Goal: Task Accomplishment & Management: Manage account settings

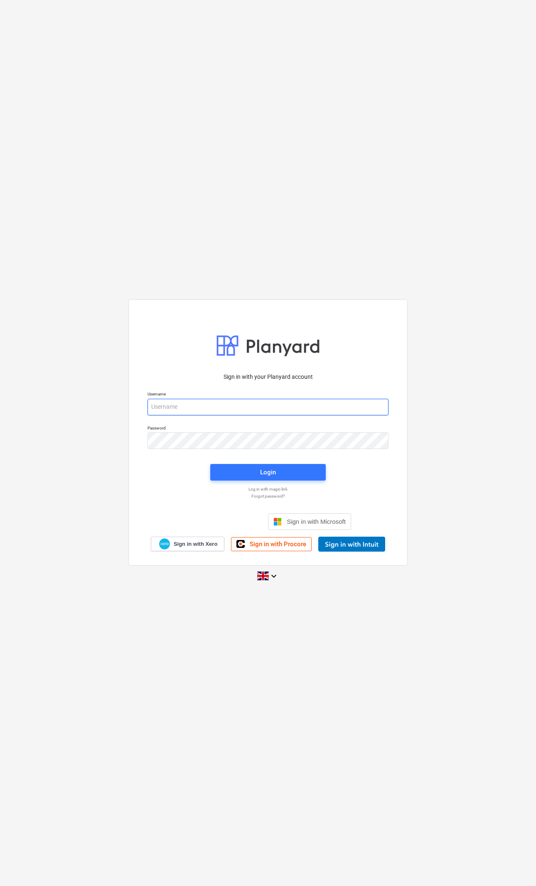
click at [324, 405] on input "email" at bounding box center [267, 407] width 241 height 17
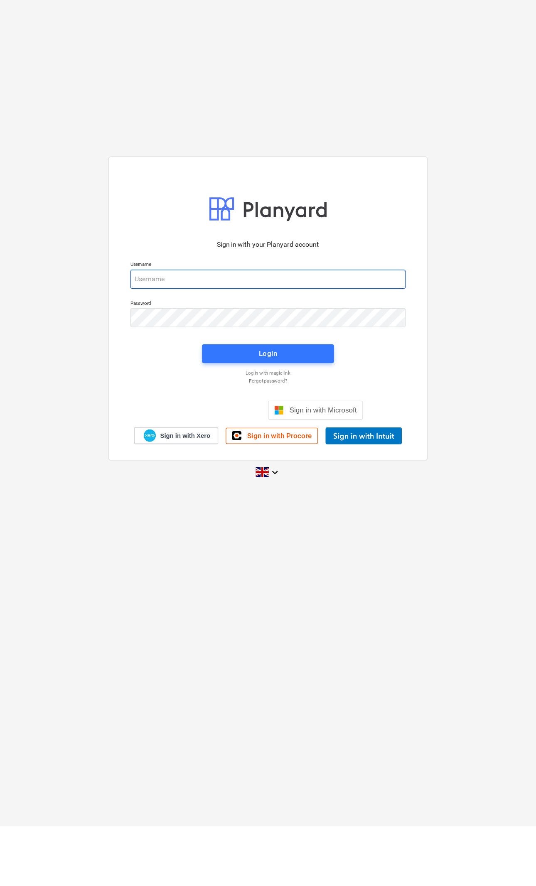
type input "p"
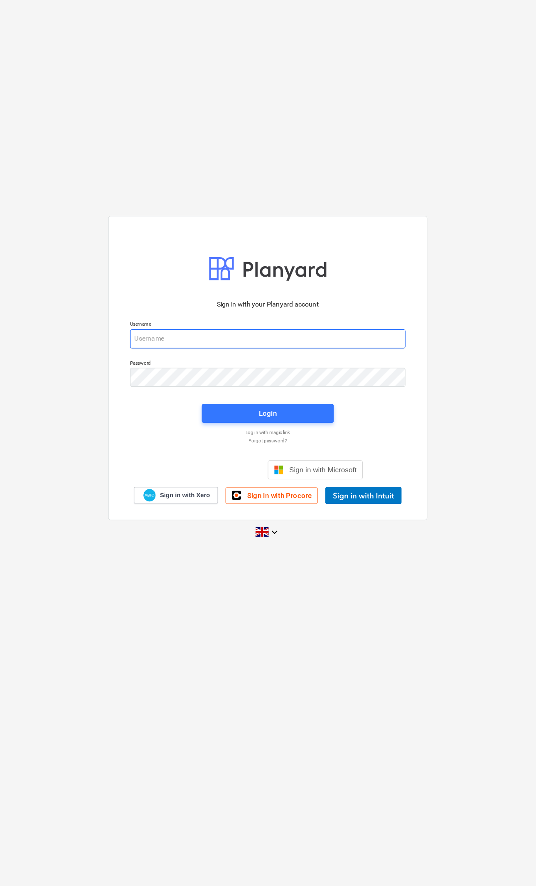
type input "qs@en-group.co.uk"
click at [269, 467] on span "Login" at bounding box center [268, 472] width 96 height 11
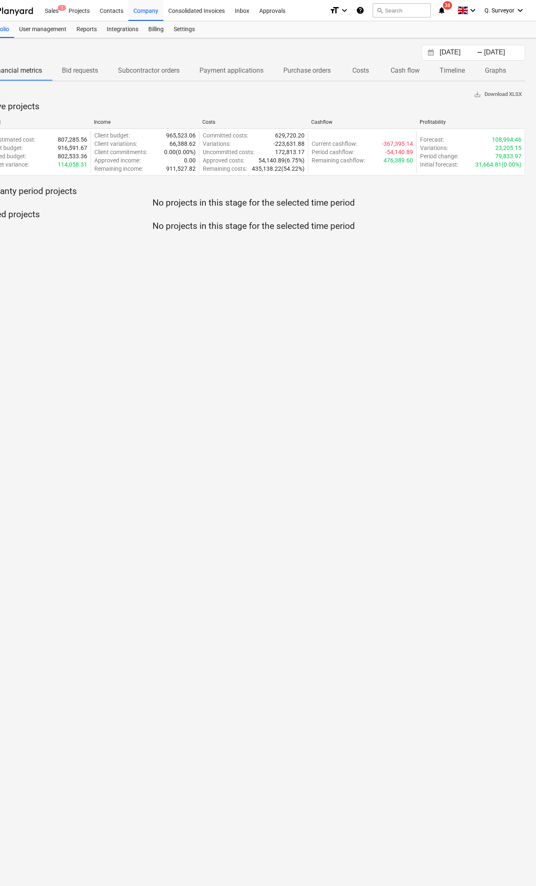
scroll to position [0, 32]
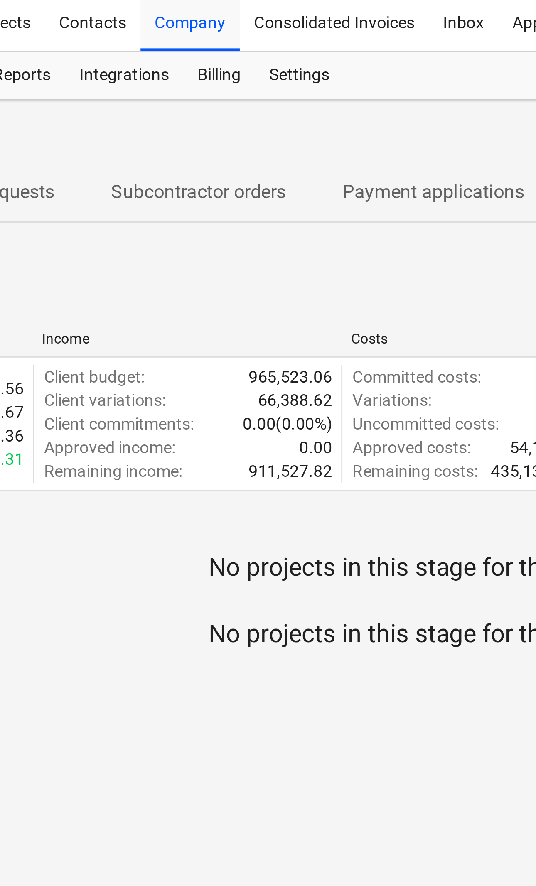
click at [167, 28] on div "Settings" at bounding box center [182, 29] width 31 height 17
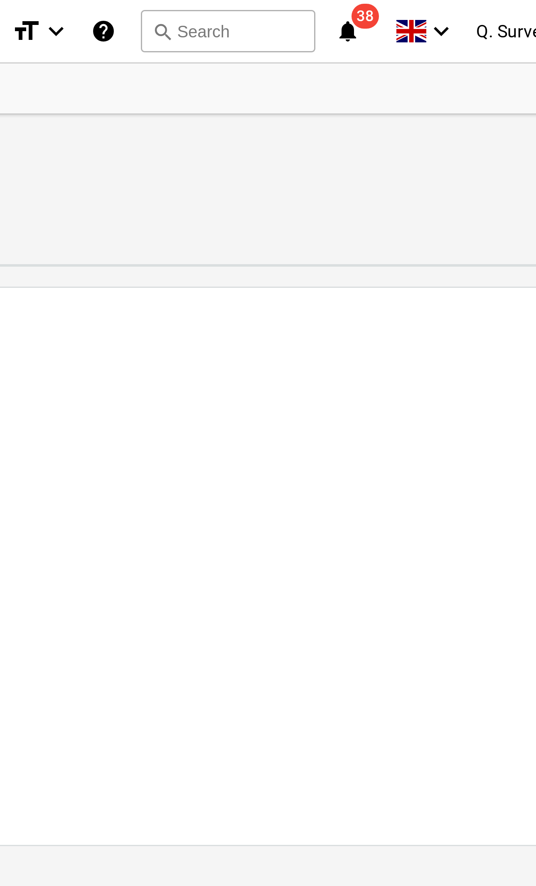
scroll to position [0, 32]
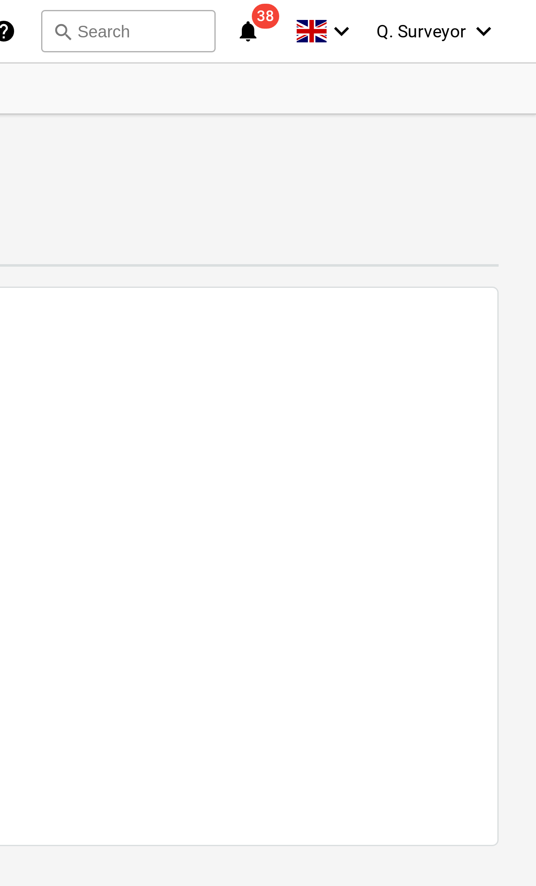
click at [483, 15] on div "Q. Surveyor keyboard_arrow_down" at bounding box center [503, 10] width 41 height 21
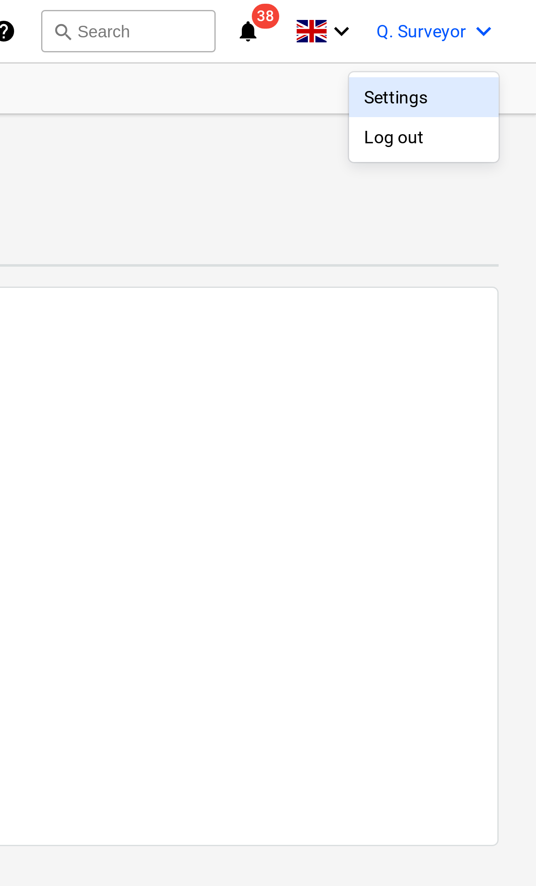
click at [474, 31] on div "Settings" at bounding box center [499, 32] width 50 height 13
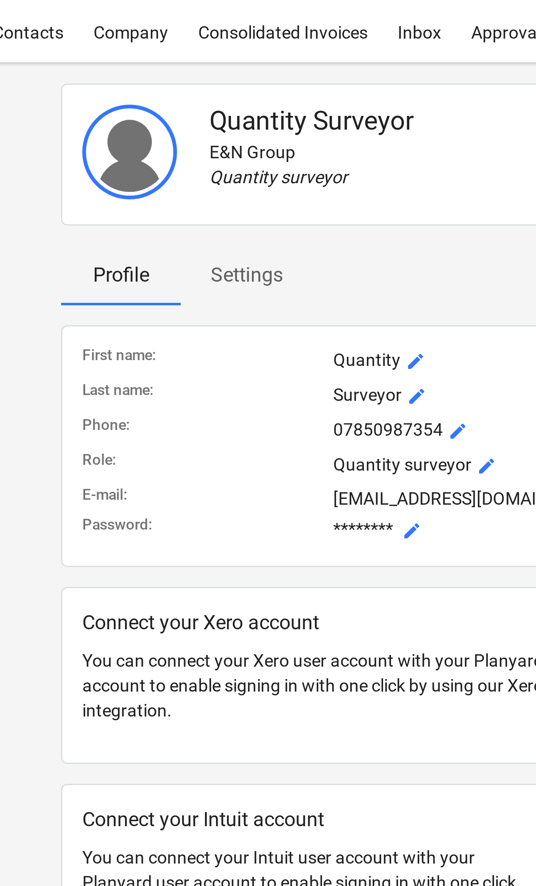
click at [171, 94] on p "Settings" at bounding box center [183, 92] width 24 height 10
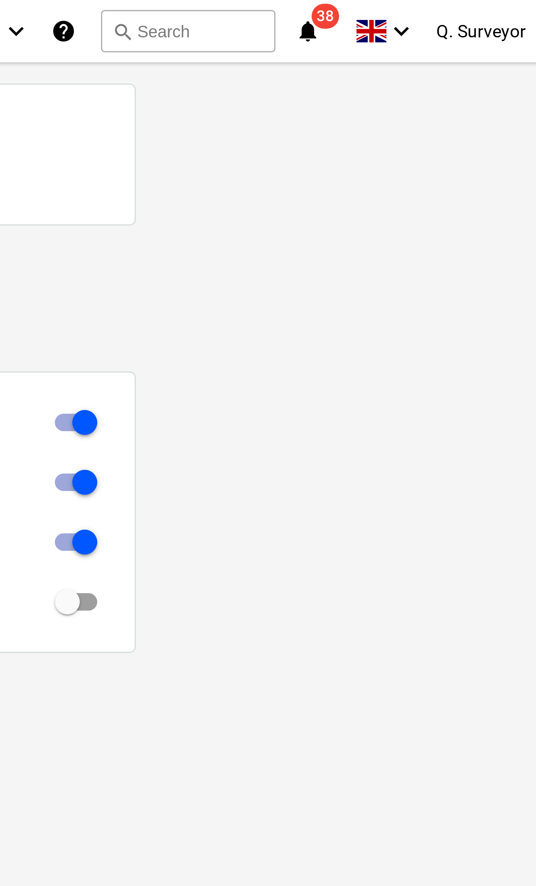
scroll to position [0, 32]
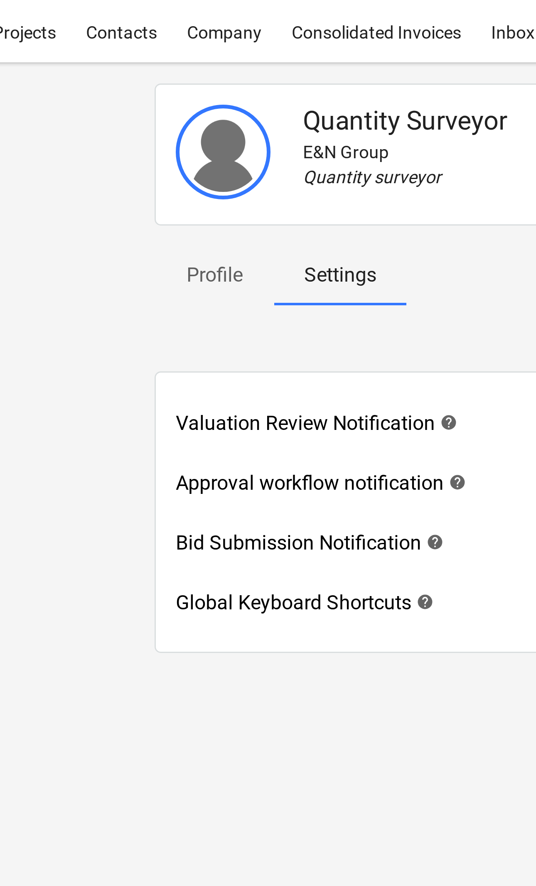
click at [121, 98] on span "Profile" at bounding box center [141, 91] width 40 height 15
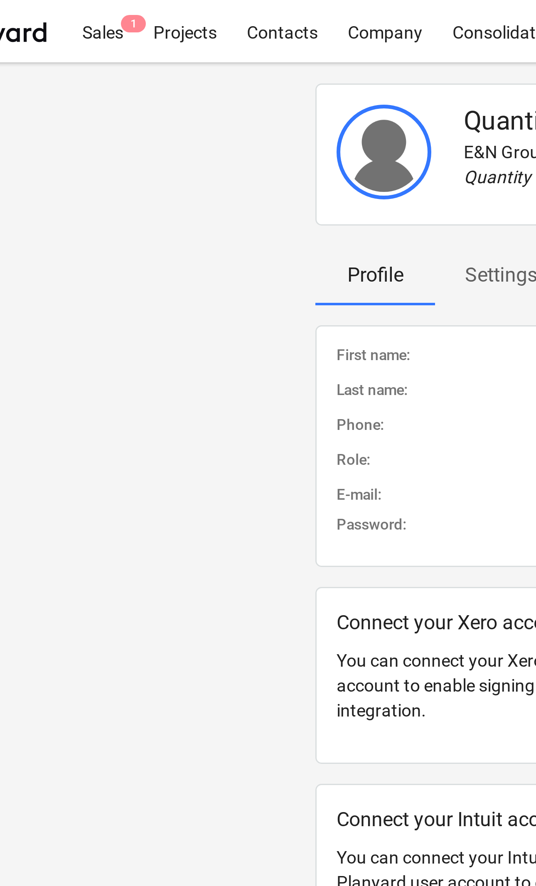
click at [71, 13] on div "Sales 1" at bounding box center [83, 10] width 24 height 21
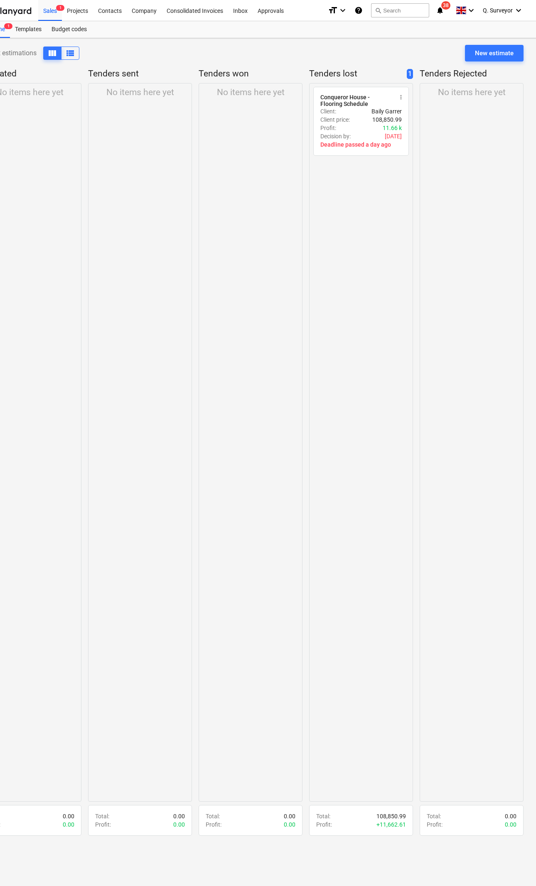
scroll to position [0, 32]
click at [426, 69] on p "Tenders Rejected" at bounding box center [470, 74] width 101 height 12
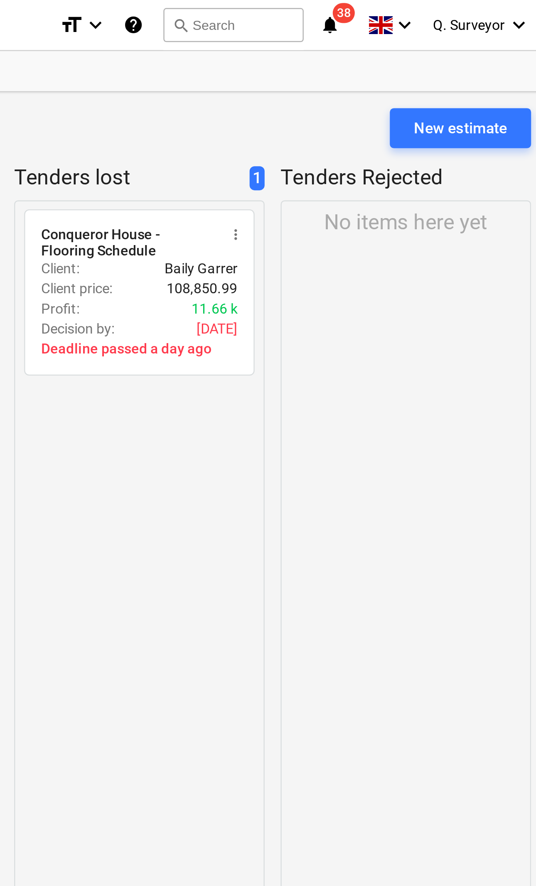
click at [420, 76] on p "Tenders Rejected" at bounding box center [470, 74] width 101 height 12
click at [320, 124] on div "Profit : 11.66 k" at bounding box center [360, 128] width 81 height 8
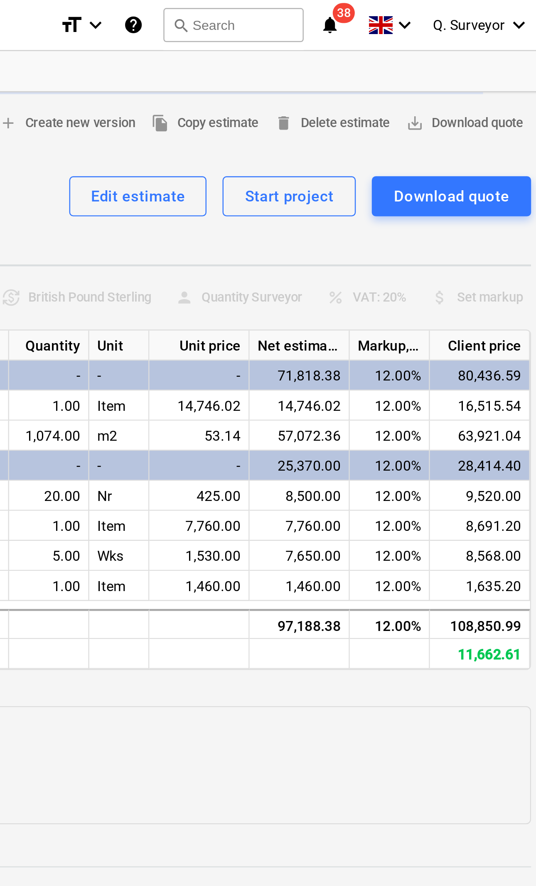
type textarea "x"
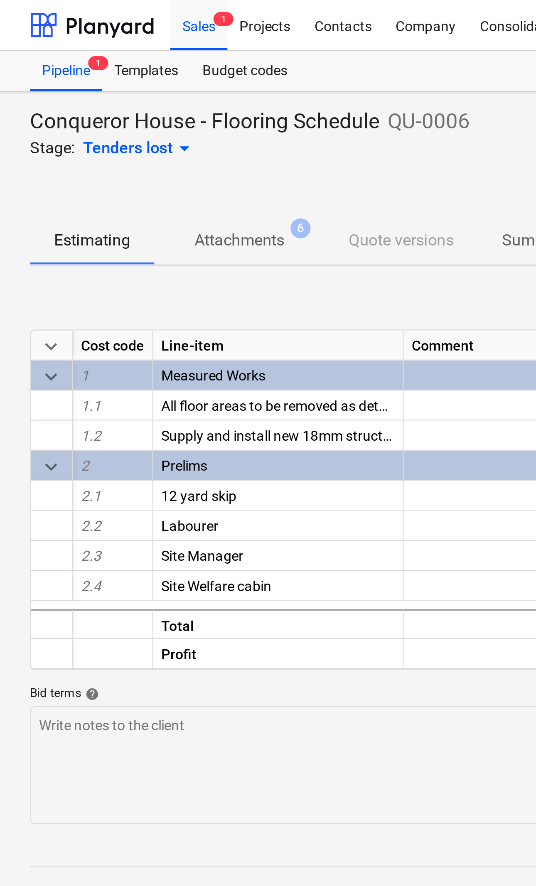
click at [113, 104] on p "Attachments" at bounding box center [99, 100] width 37 height 10
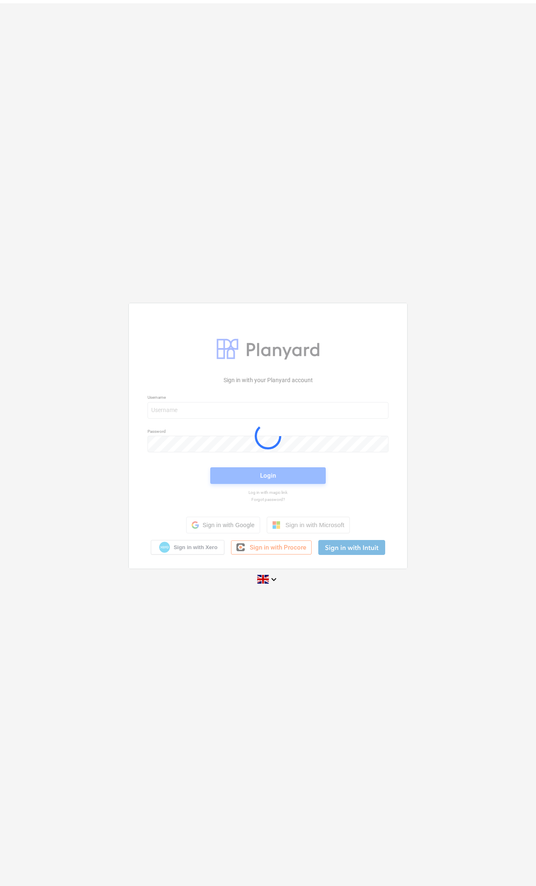
scroll to position [-28, 0]
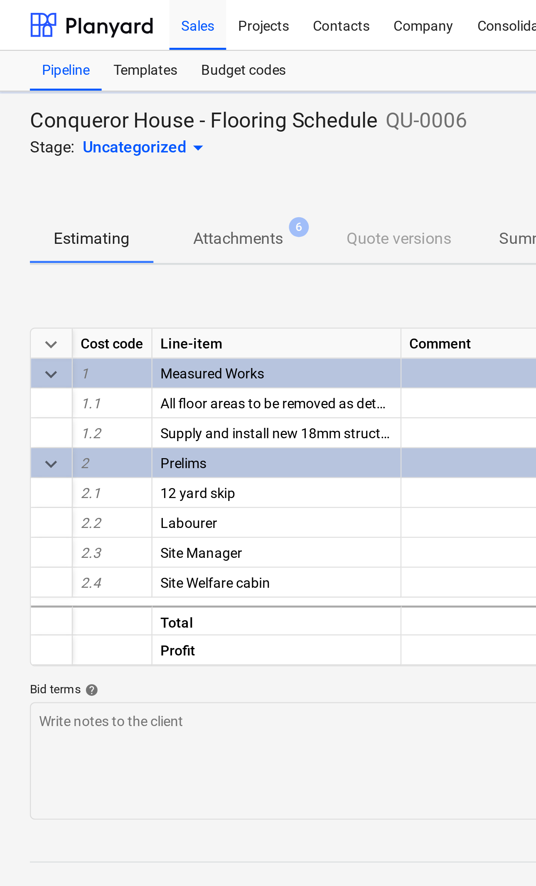
type textarea "x"
click at [34, 31] on div "Pipeline 1" at bounding box center [27, 29] width 30 height 17
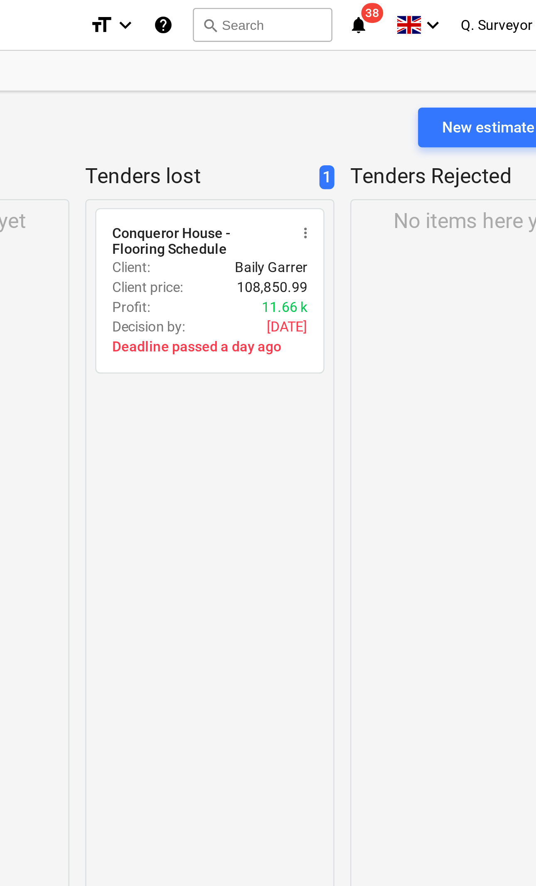
scroll to position [0, 206]
click at [446, 70] on span "1" at bounding box center [449, 74] width 6 height 10
click at [356, 99] on span "radio_button_unchecked" at bounding box center [359, 100] width 7 height 7
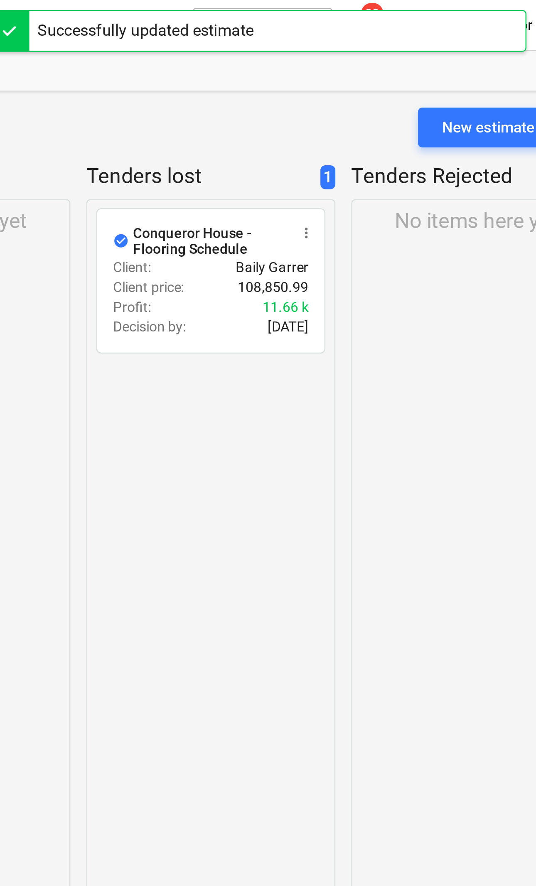
click at [116, 52] on div "Project estimations view_column view_list New estimate" at bounding box center [273, 56] width 543 height 23
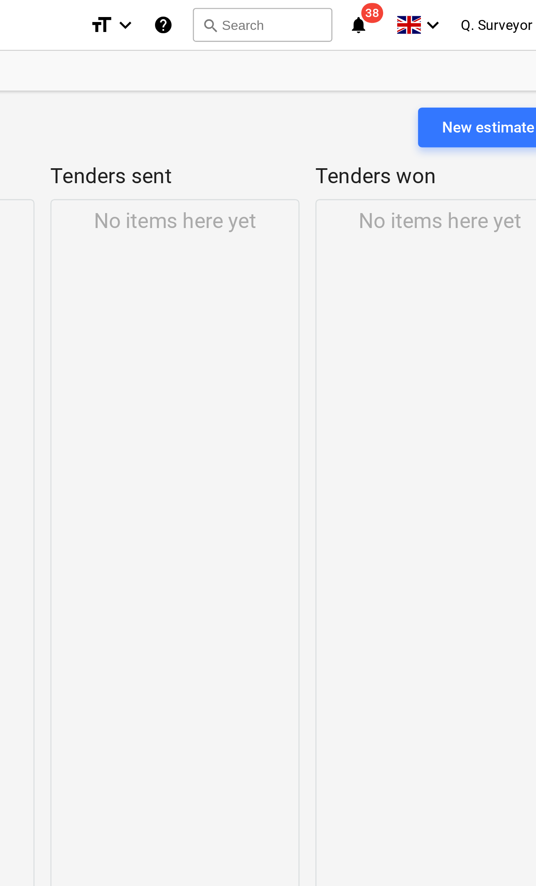
scroll to position [0, 0]
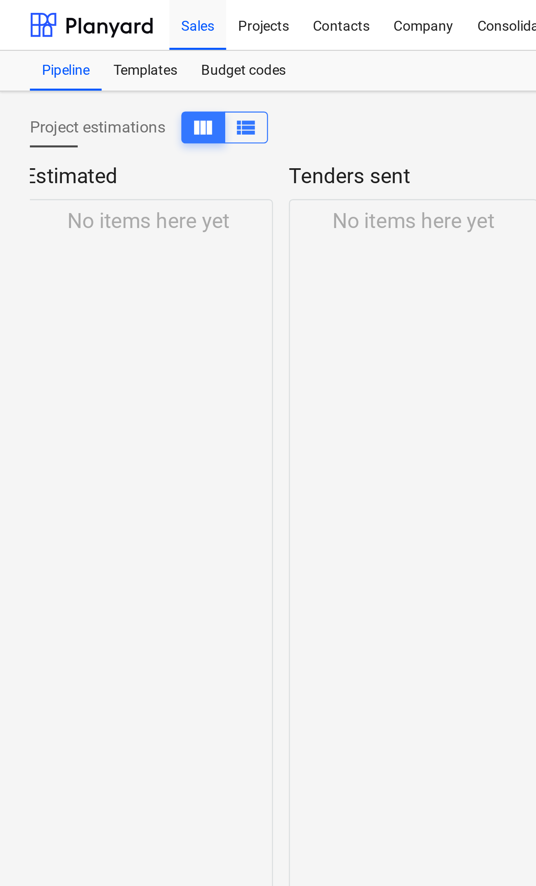
scroll to position [0, 223]
click at [177, 11] on div "Company" at bounding box center [176, 10] width 35 height 21
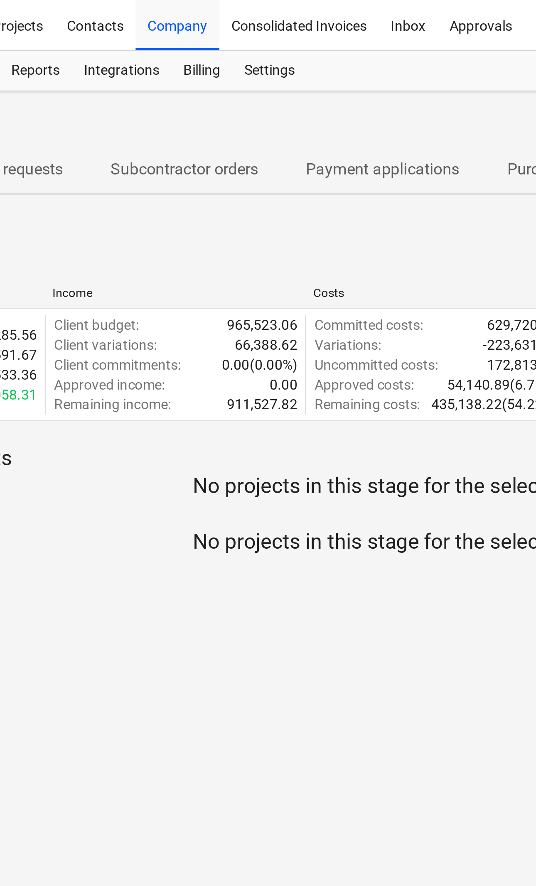
click at [199, 27] on div "Settings" at bounding box center [214, 29] width 31 height 17
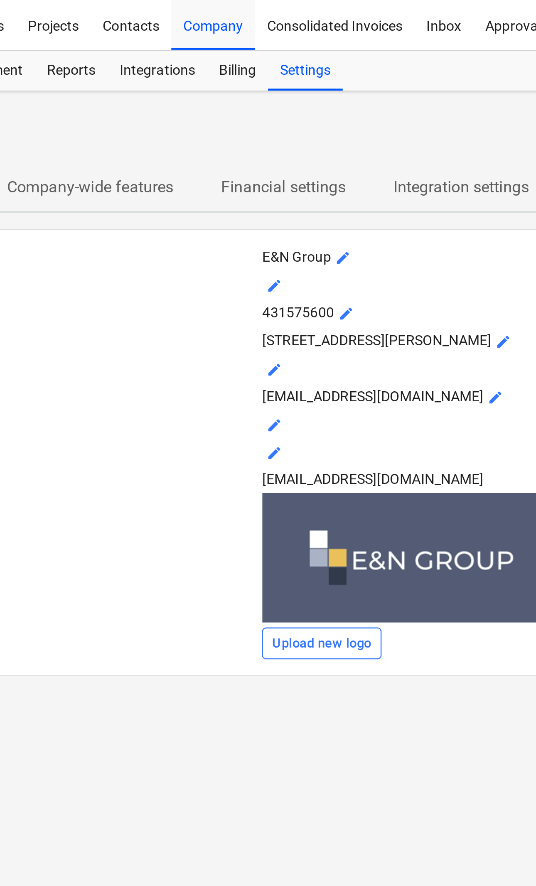
click at [227, 108] on span "mode_edit" at bounding box center [230, 107] width 7 height 7
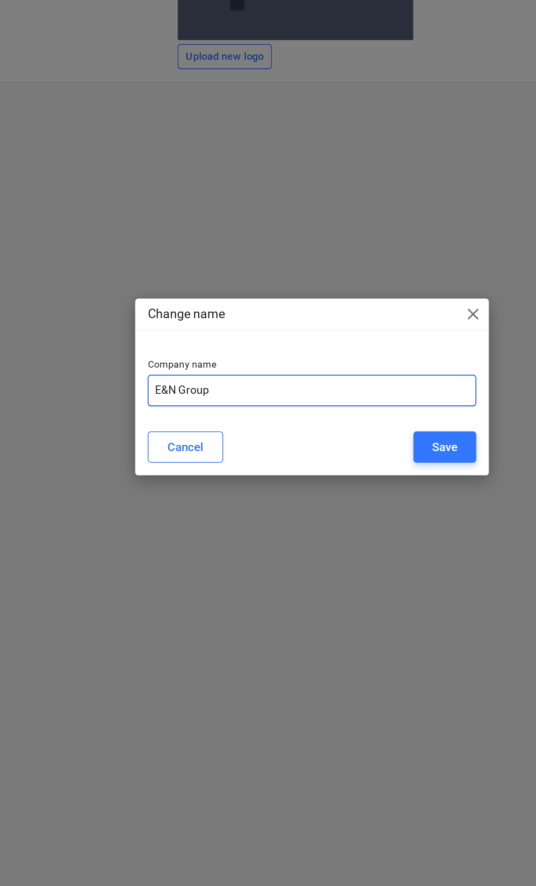
click at [181, 437] on input "E&N Group" at bounding box center [268, 445] width 174 height 17
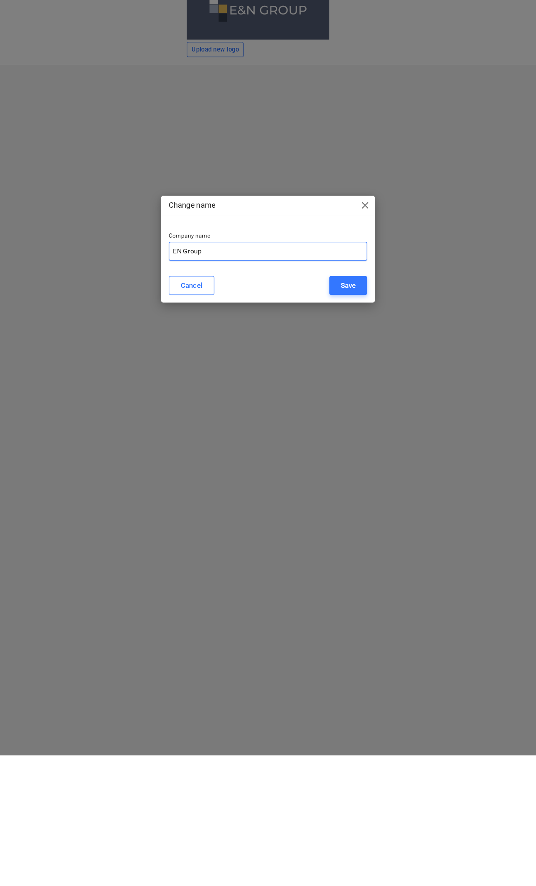
type input "EN Group"
click at [302, 396] on div "Change name close Company name EN Group Cancel Save" at bounding box center [267, 442] width 187 height 93
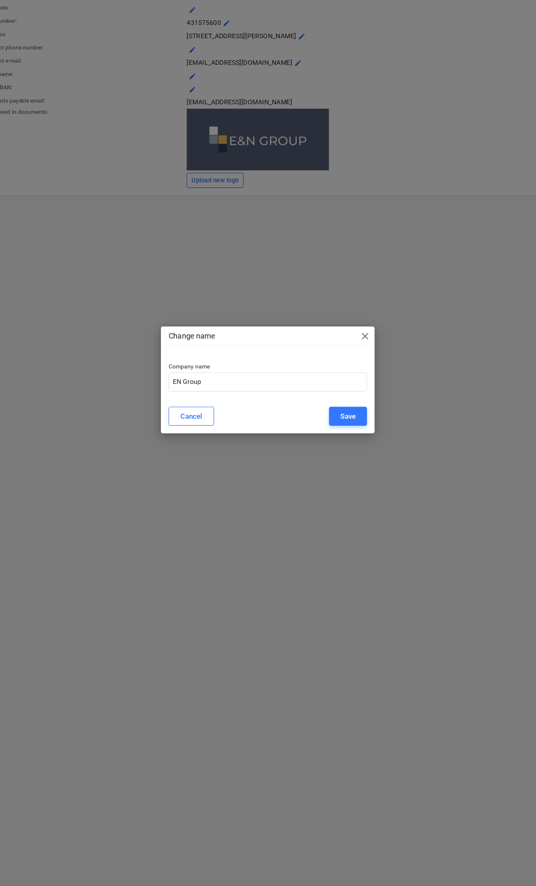
click at [322, 467] on button "Save" at bounding box center [338, 475] width 33 height 17
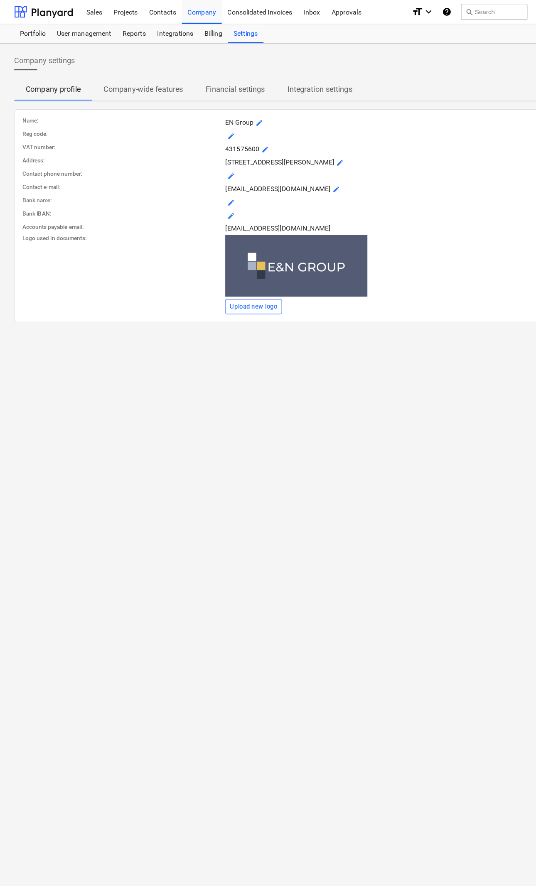
scroll to position [0, 32]
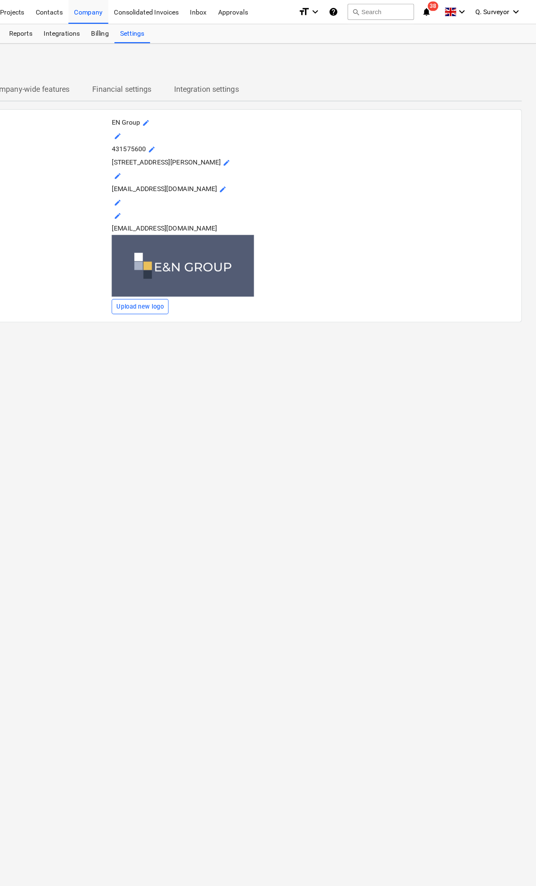
click at [483, 9] on span "Q. Surveyor" at bounding box center [498, 10] width 30 height 7
click at [474, 28] on div "Settings" at bounding box center [499, 32] width 50 height 13
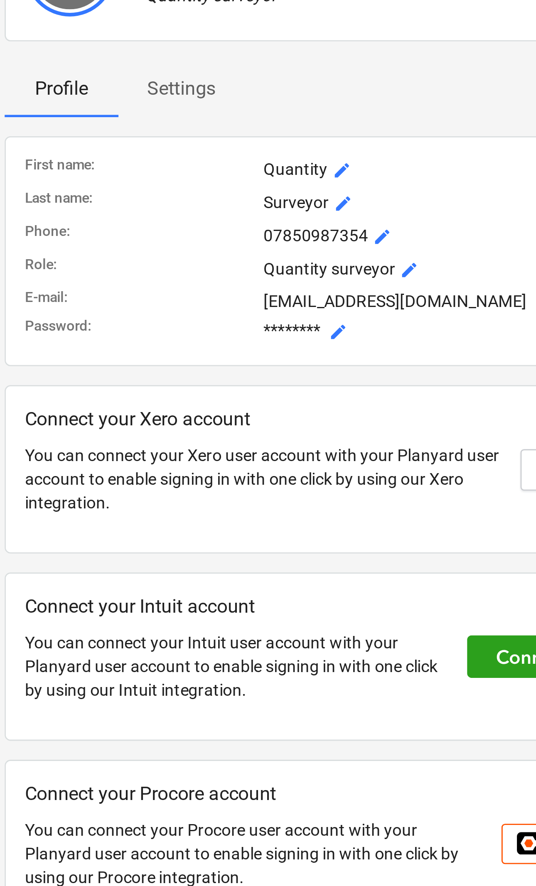
click at [259, 152] on span "mode_edit" at bounding box center [262, 155] width 7 height 7
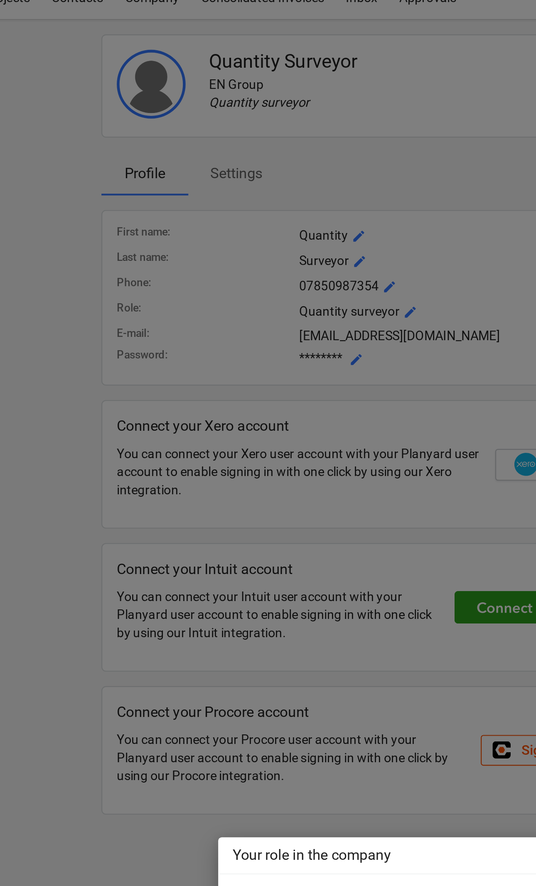
scroll to position [0, 25]
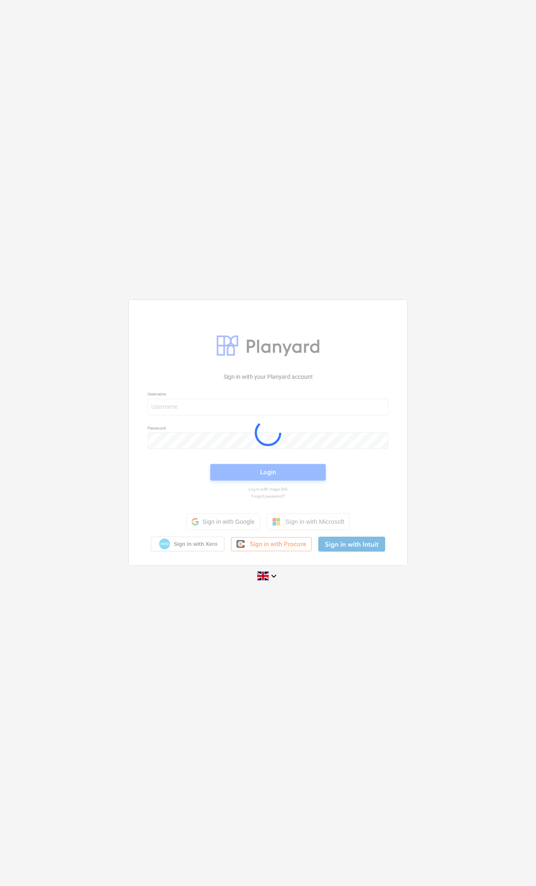
scroll to position [212, 141]
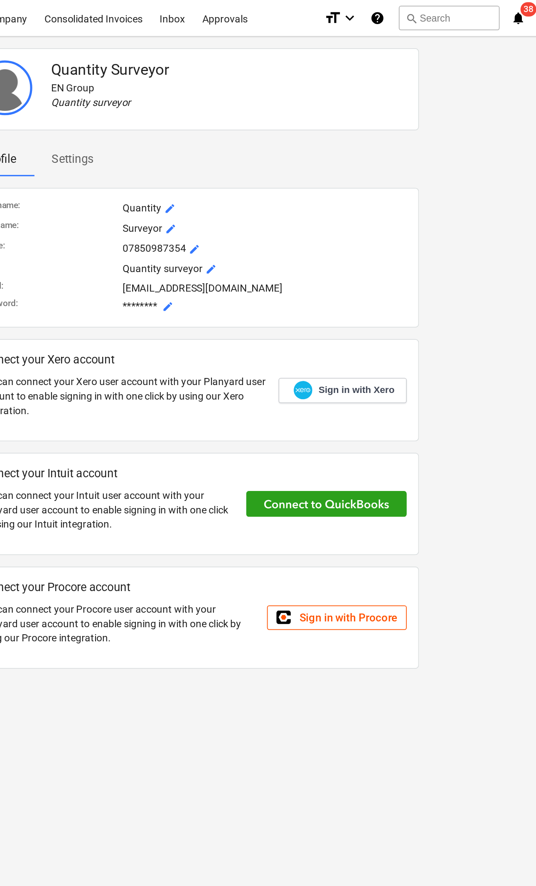
click at [259, 155] on span "mode_edit" at bounding box center [262, 155] width 7 height 7
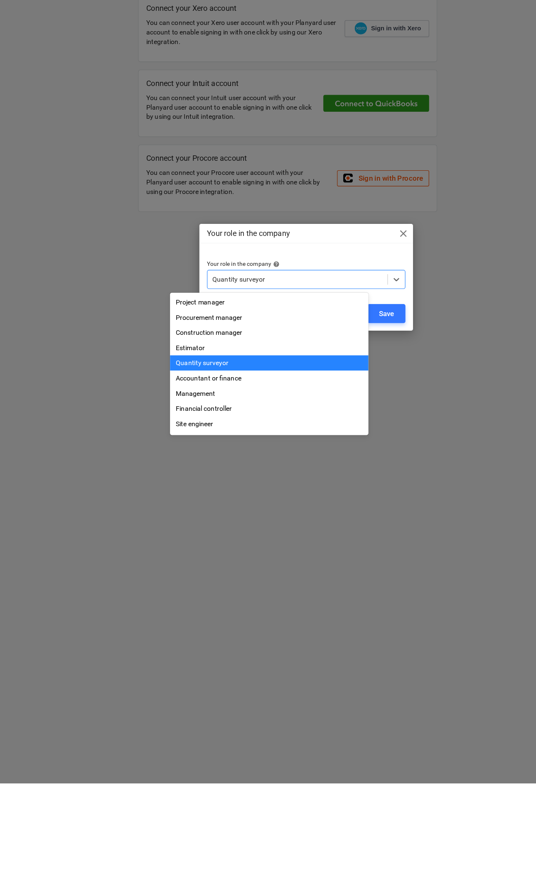
click at [215, 538] on div "Management" at bounding box center [236, 544] width 174 height 13
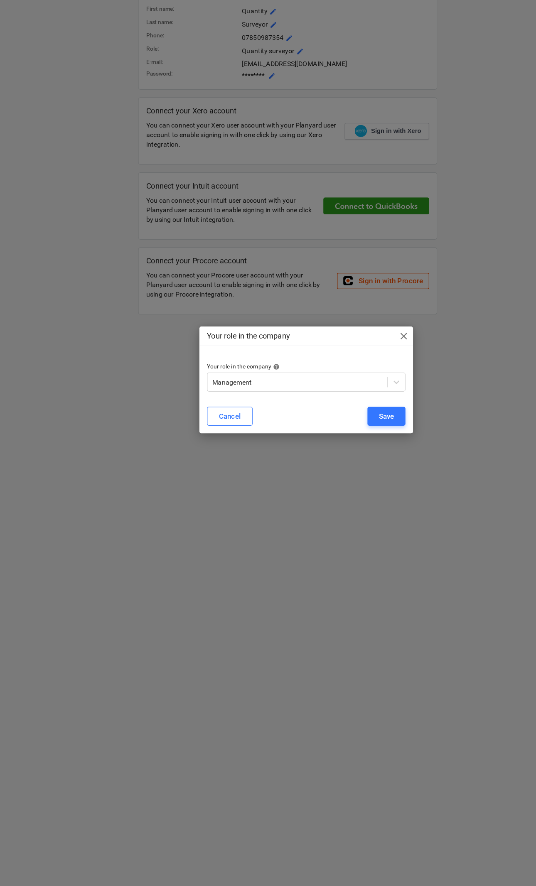
click at [341, 469] on div "Save" at bounding box center [337, 474] width 13 height 11
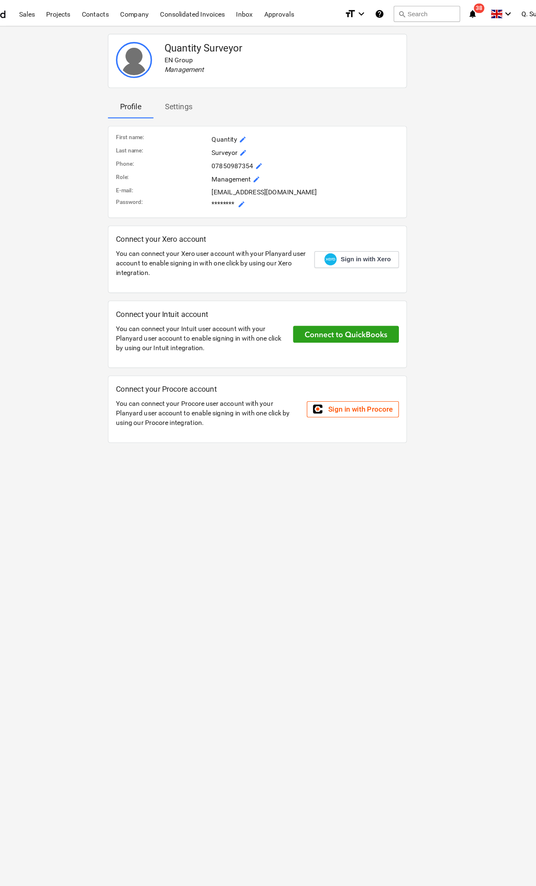
scroll to position [0, 0]
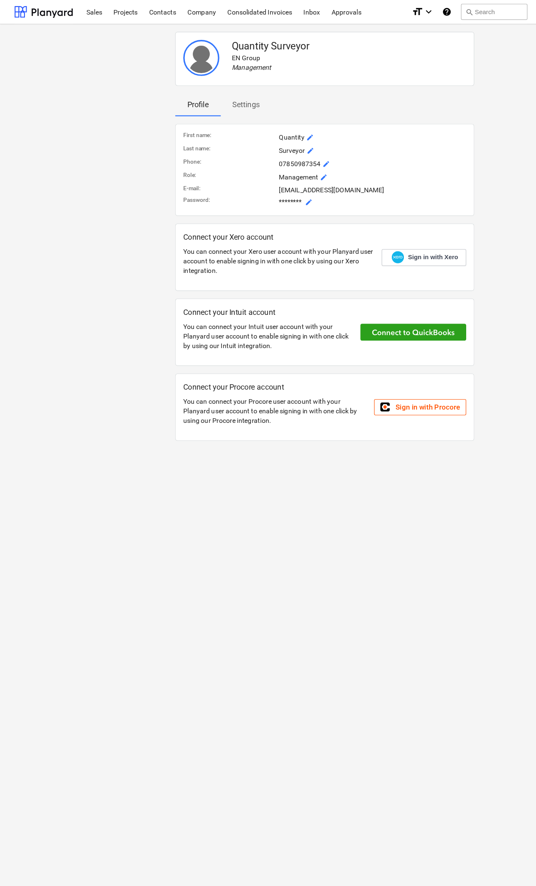
click at [174, 13] on div "Company" at bounding box center [176, 10] width 35 height 21
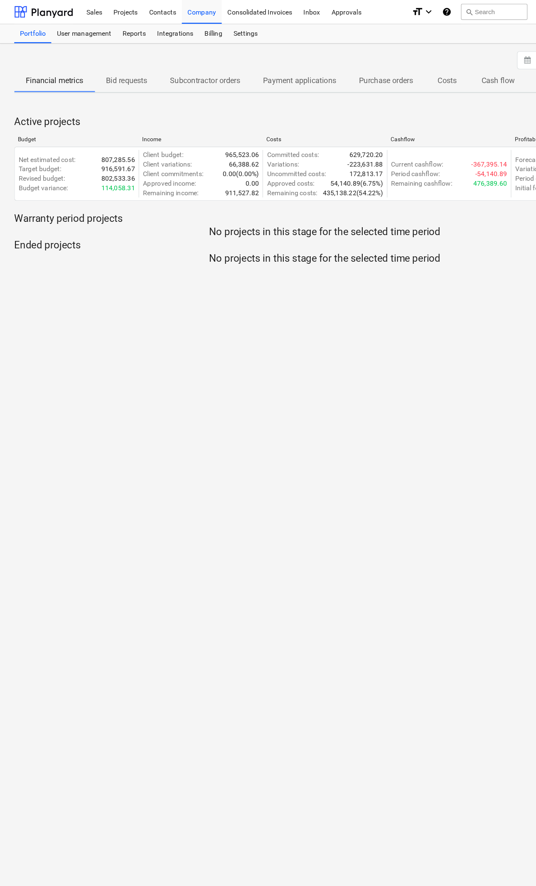
click at [223, 28] on div "Settings" at bounding box center [214, 29] width 31 height 17
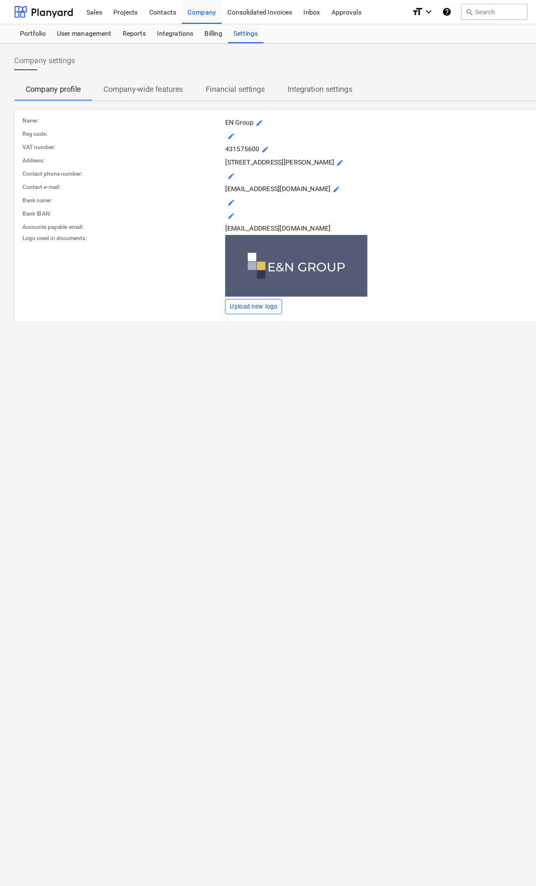
click at [176, 19] on div "Company" at bounding box center [176, 10] width 35 height 21
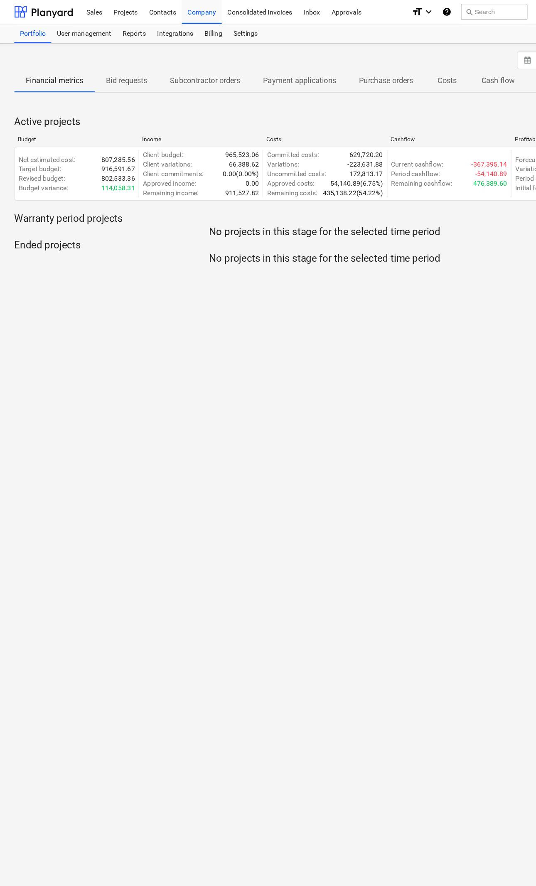
click at [182, 80] on button "Subcontractor orders" at bounding box center [179, 71] width 81 height 20
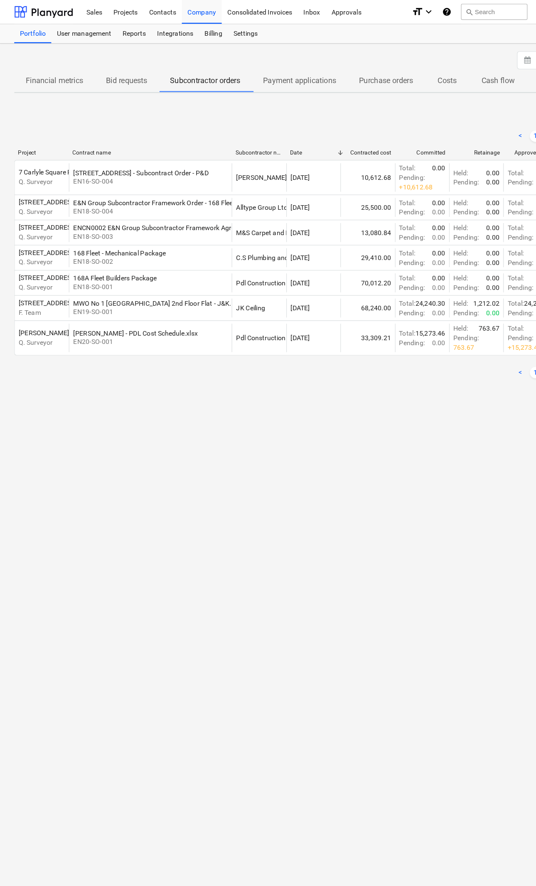
click at [186, 175] on div "E&N Group Subcontractor Framework Order - 168 Fleet - AllType.pdf" at bounding box center [151, 177] width 175 height 7
